Goal: Browse casually: Explore the website without a specific task or goal

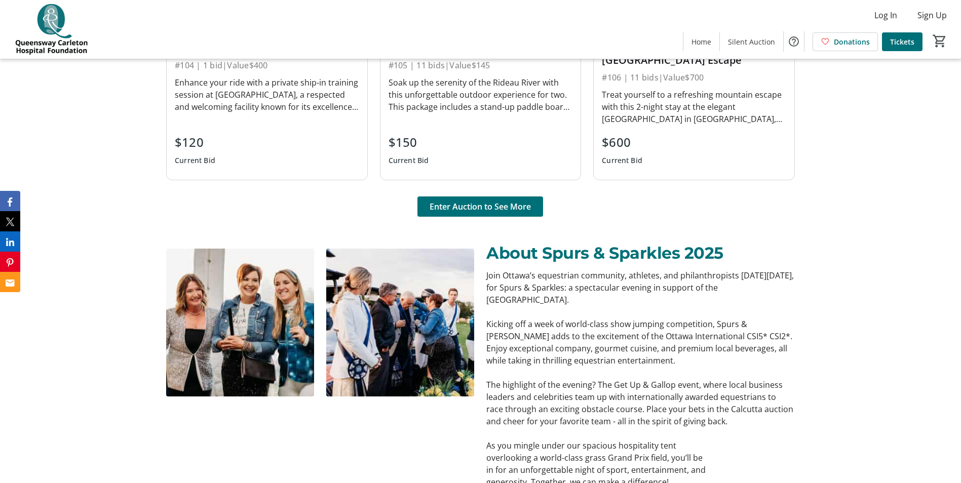
scroll to position [988, 0]
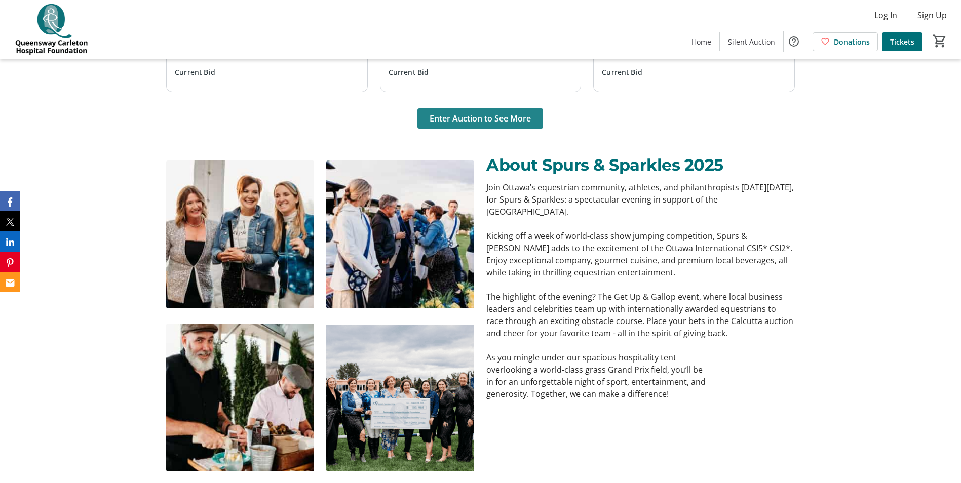
click at [483, 117] on span "Enter Auction to See More" at bounding box center [480, 118] width 101 height 12
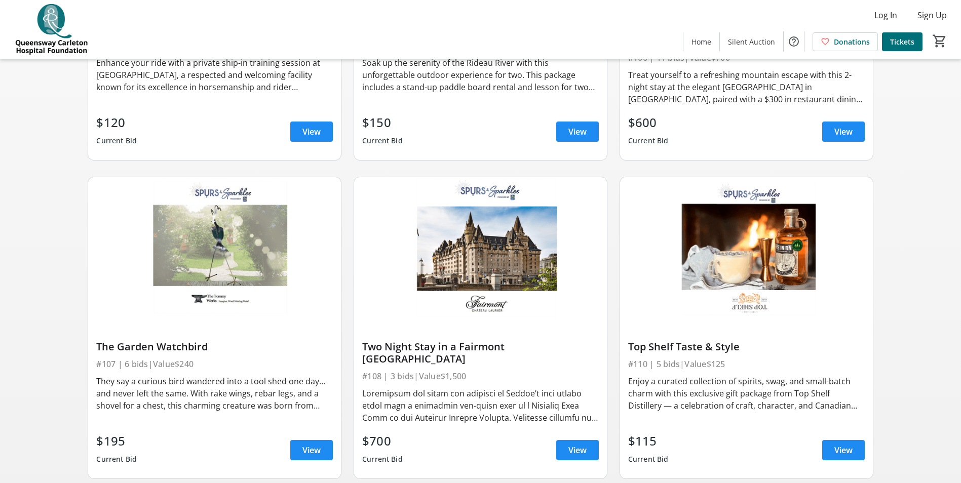
scroll to position [656, 0]
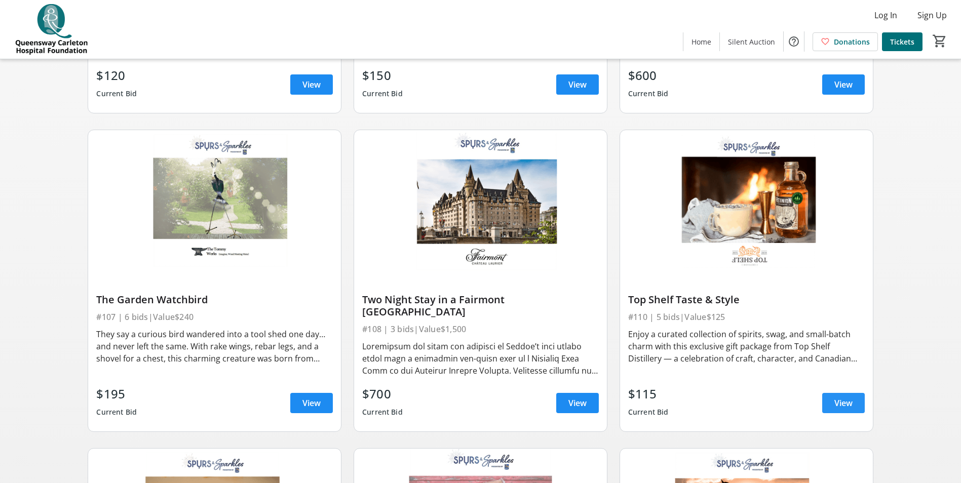
click at [842, 397] on span "View" at bounding box center [844, 403] width 18 height 12
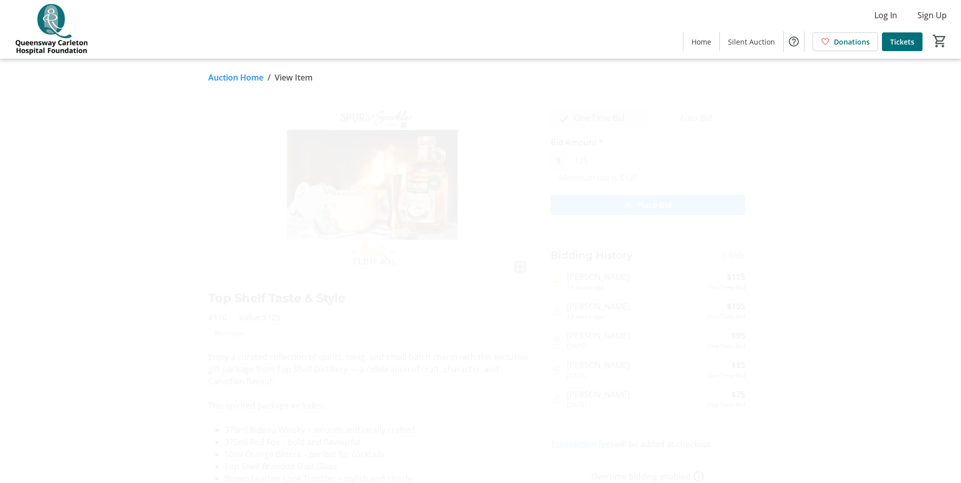
scroll to position [656, 0]
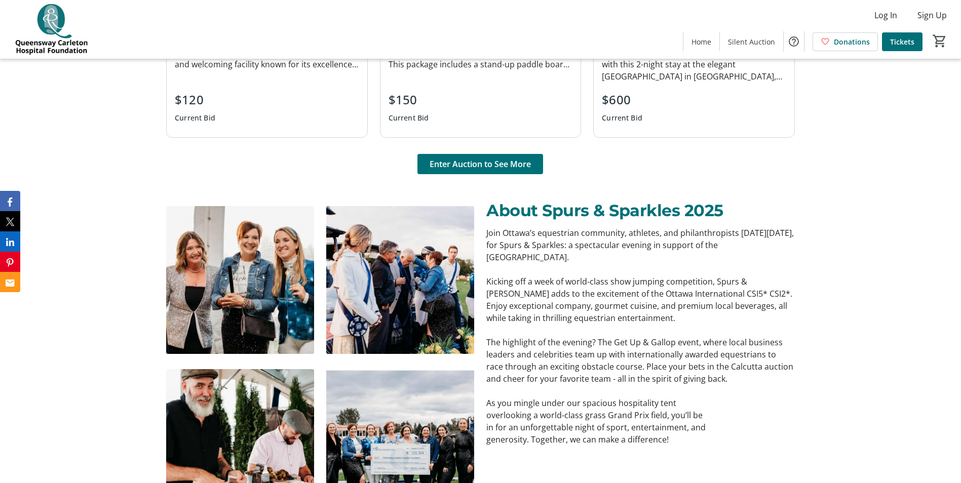
scroll to position [988, 0]
